Goal: Communication & Community: Share content

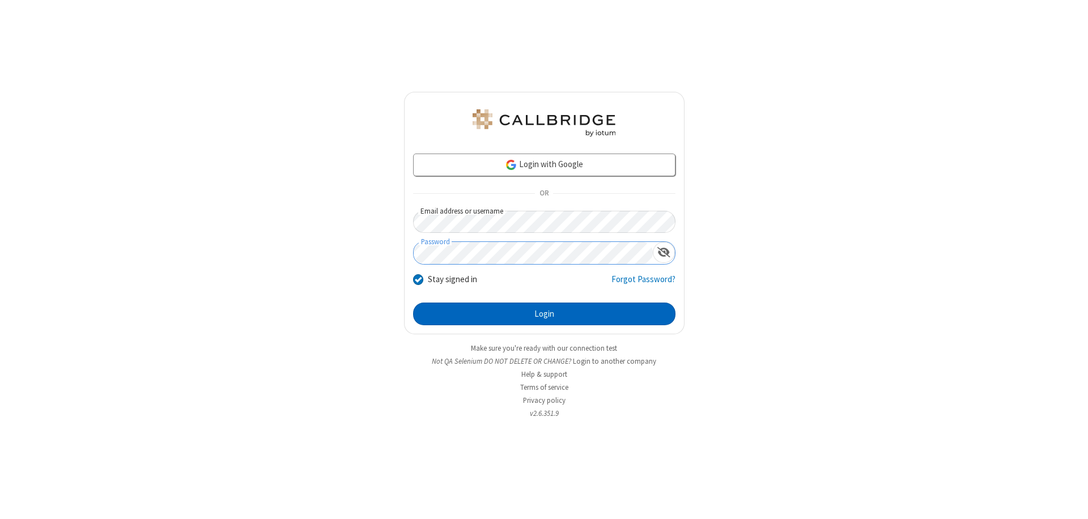
click at [544, 314] on button "Login" at bounding box center [544, 314] width 262 height 23
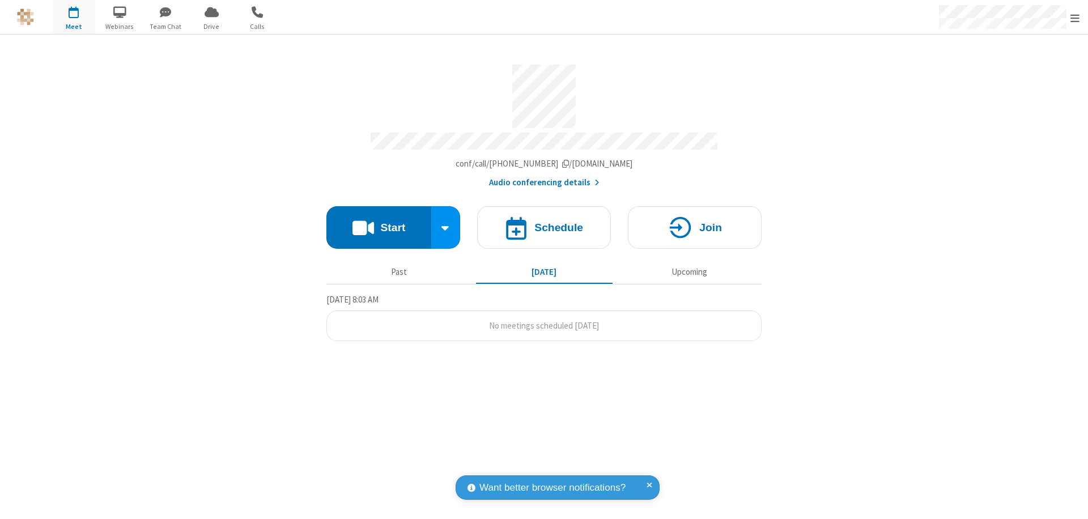
click at [379, 222] on button "Start" at bounding box center [379, 227] width 105 height 43
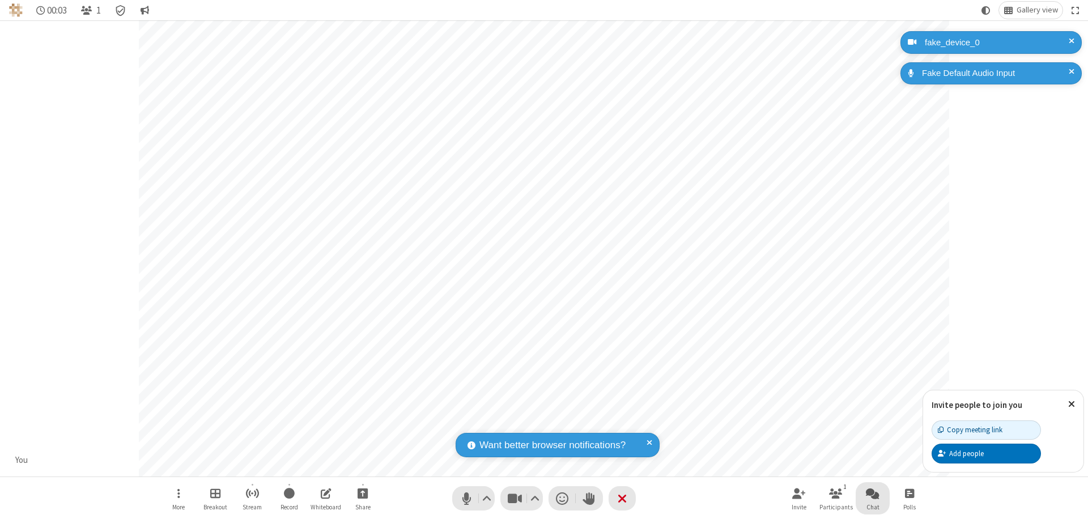
click at [873, 493] on span "Open chat" at bounding box center [873, 493] width 14 height 14
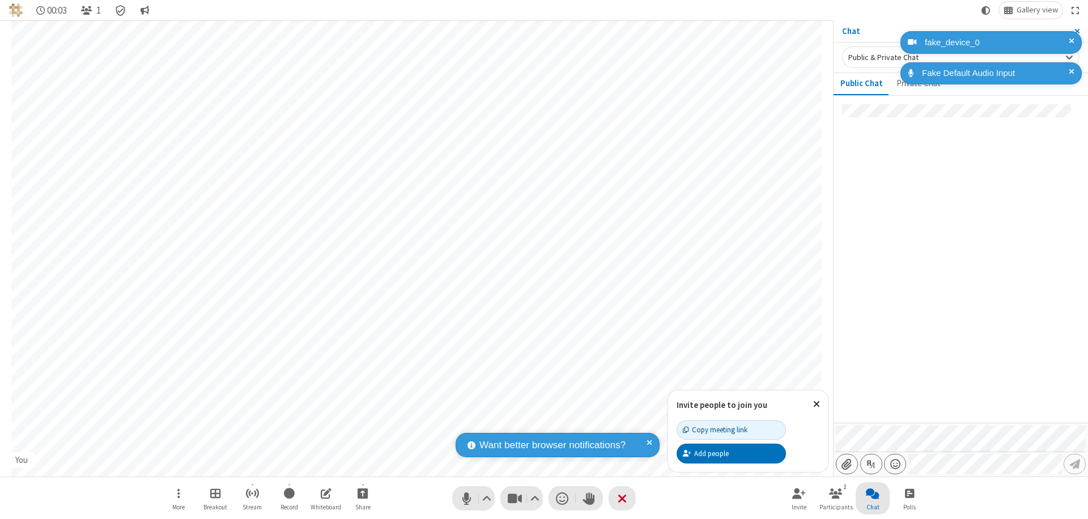
type input "C:\fakepath\doc_test.docx"
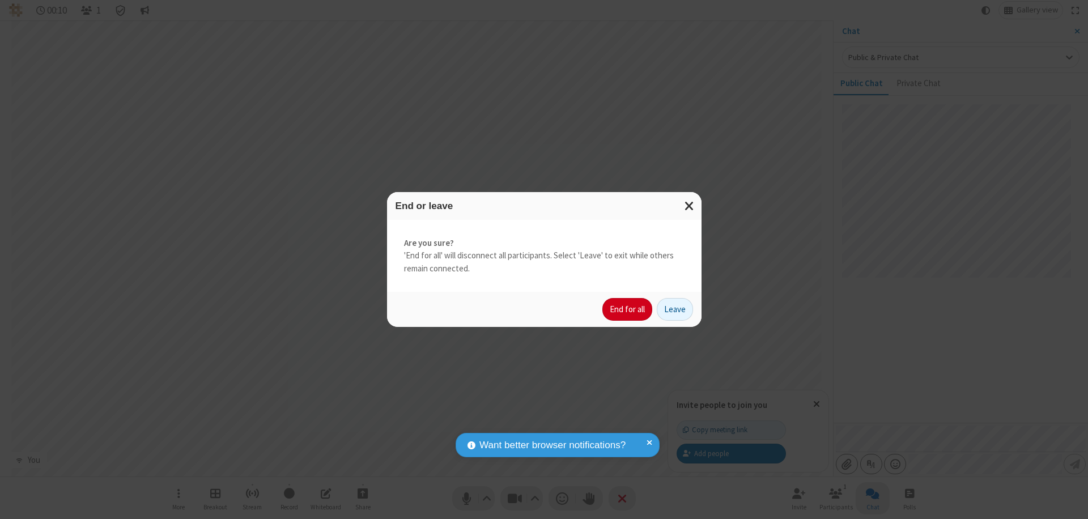
click at [628, 310] on button "End for all" at bounding box center [628, 309] width 50 height 23
